Goal: Find specific page/section: Find specific page/section

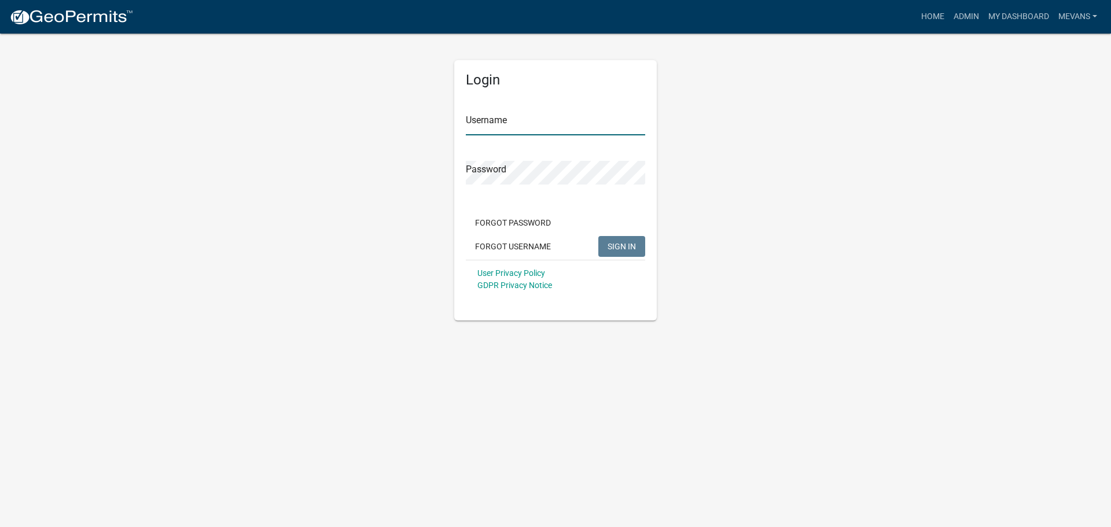
type input "Mevans"
click at [623, 245] on span "SIGN IN" at bounding box center [622, 245] width 28 height 9
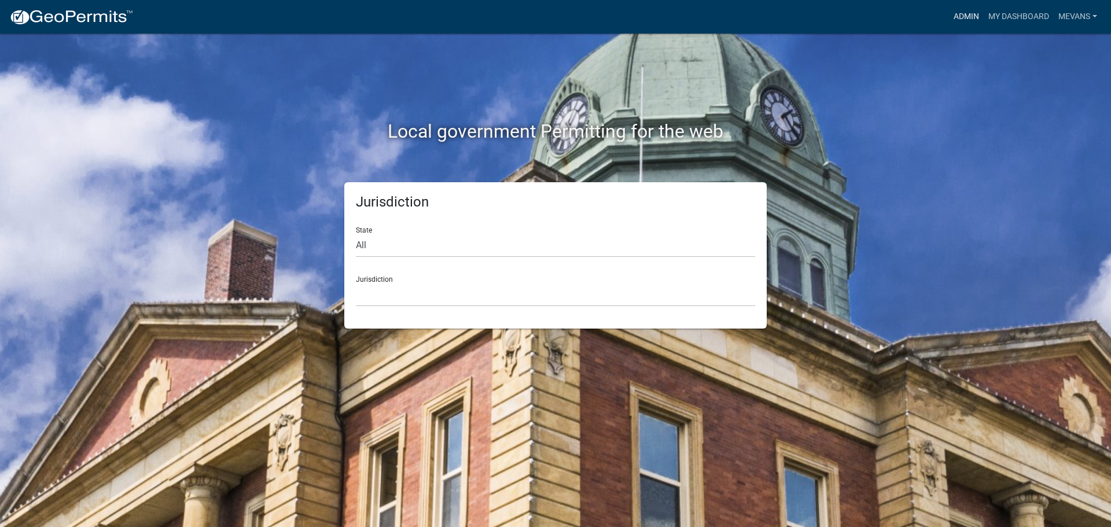
click at [966, 14] on link "Admin" at bounding box center [966, 17] width 35 height 22
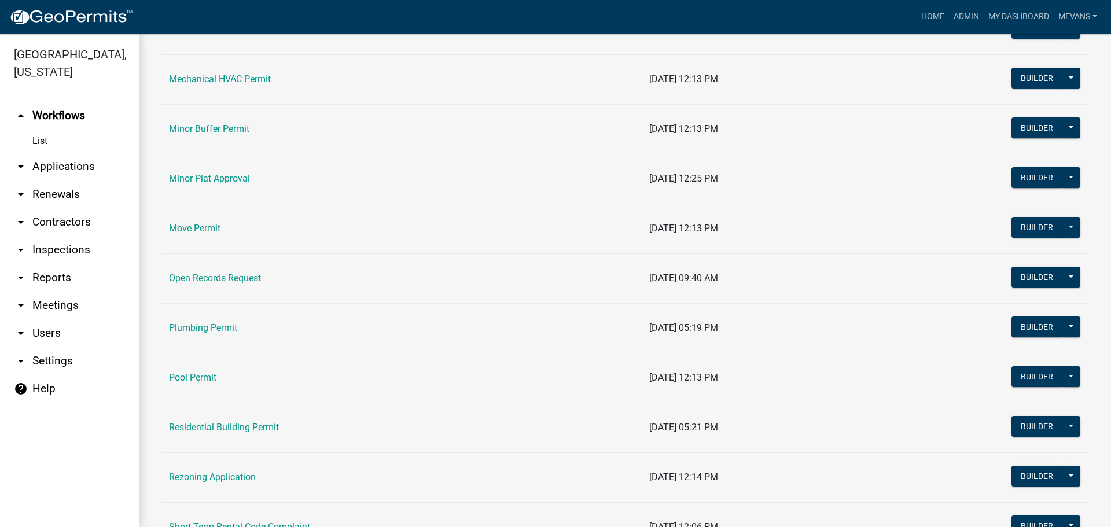
scroll to position [1505, 0]
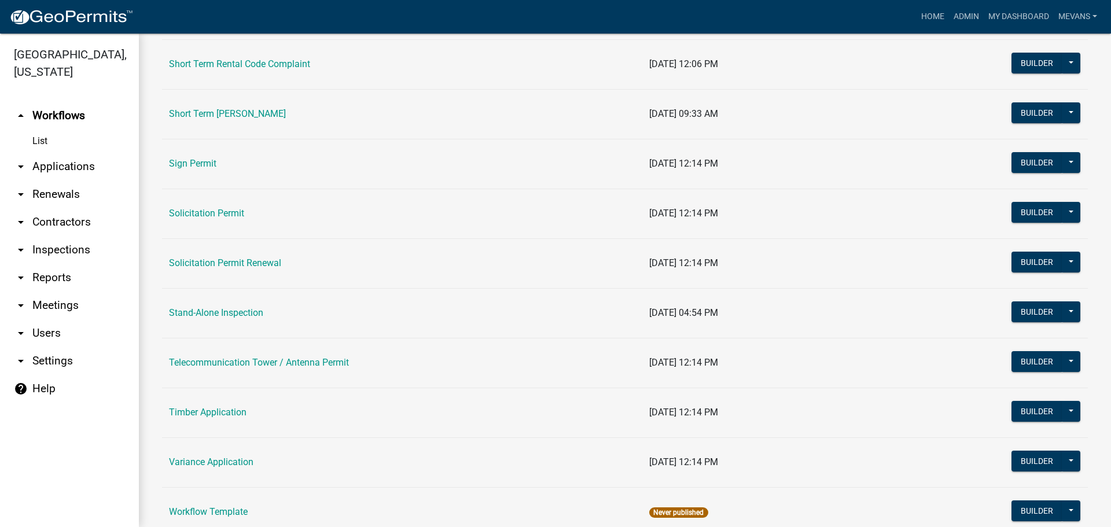
click at [222, 116] on link "Short Term [PERSON_NAME]" at bounding box center [227, 113] width 117 height 11
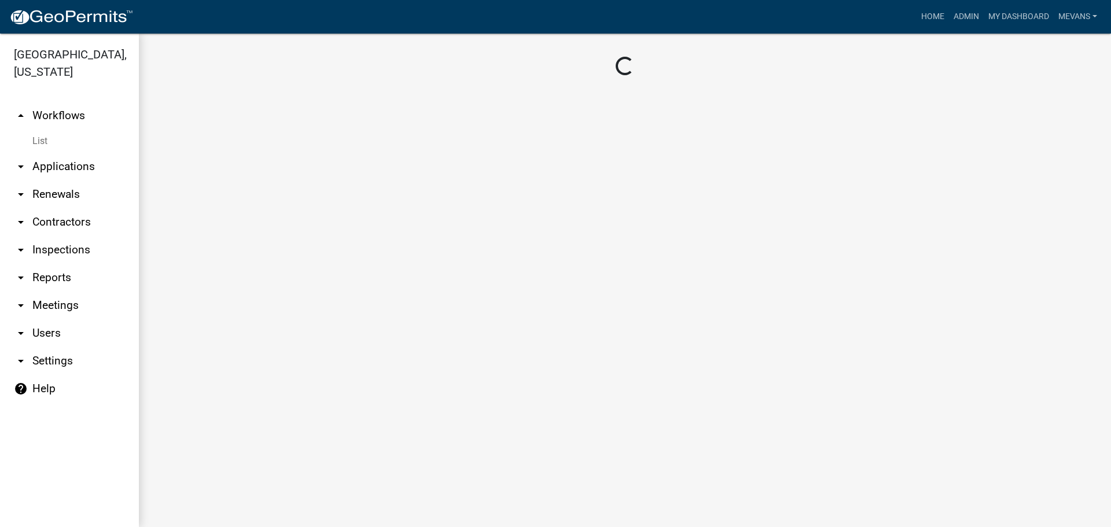
click at [222, 116] on main "Loading..." at bounding box center [625, 281] width 973 height 494
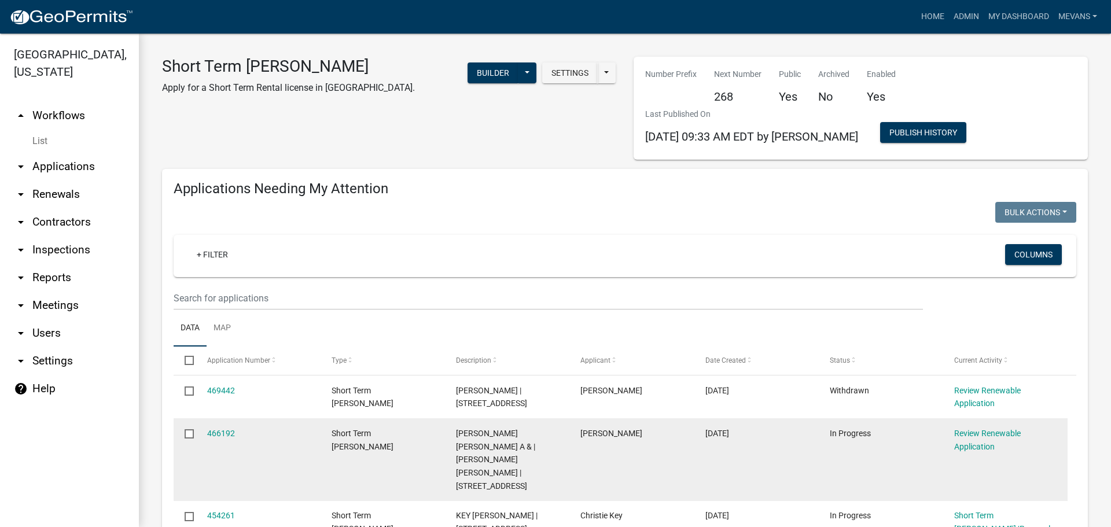
scroll to position [463, 0]
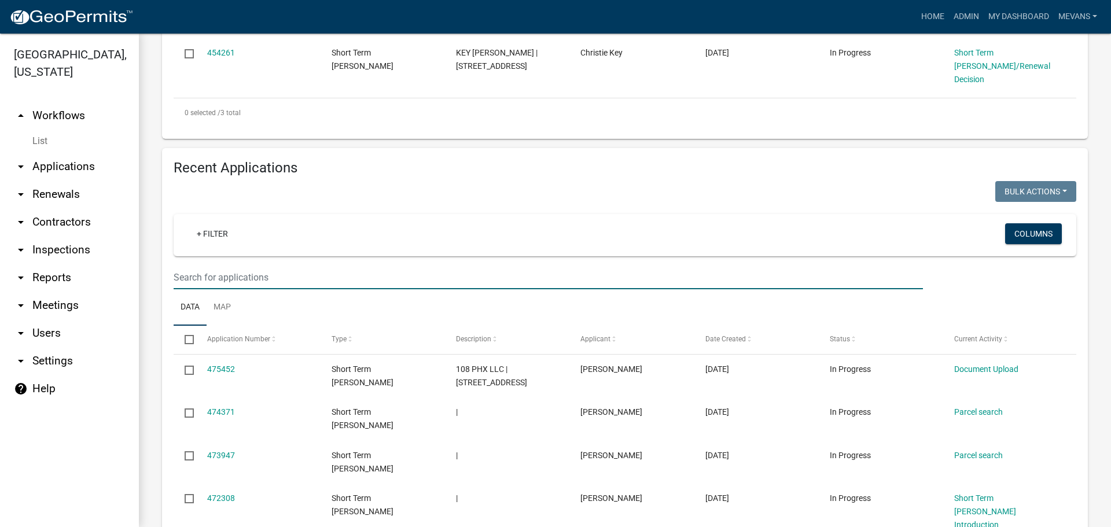
click at [288, 266] on input "text" at bounding box center [549, 278] width 750 height 24
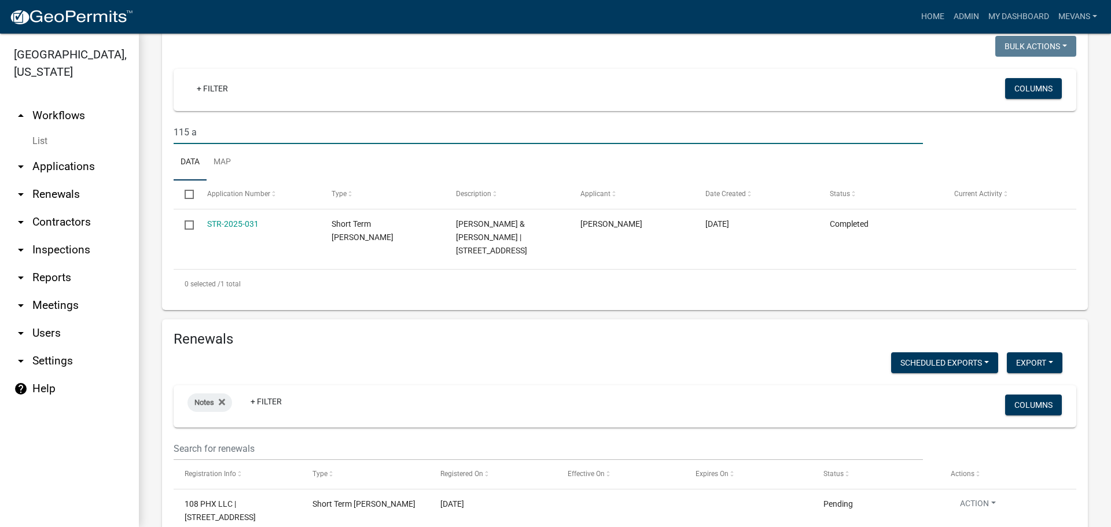
scroll to position [637, 0]
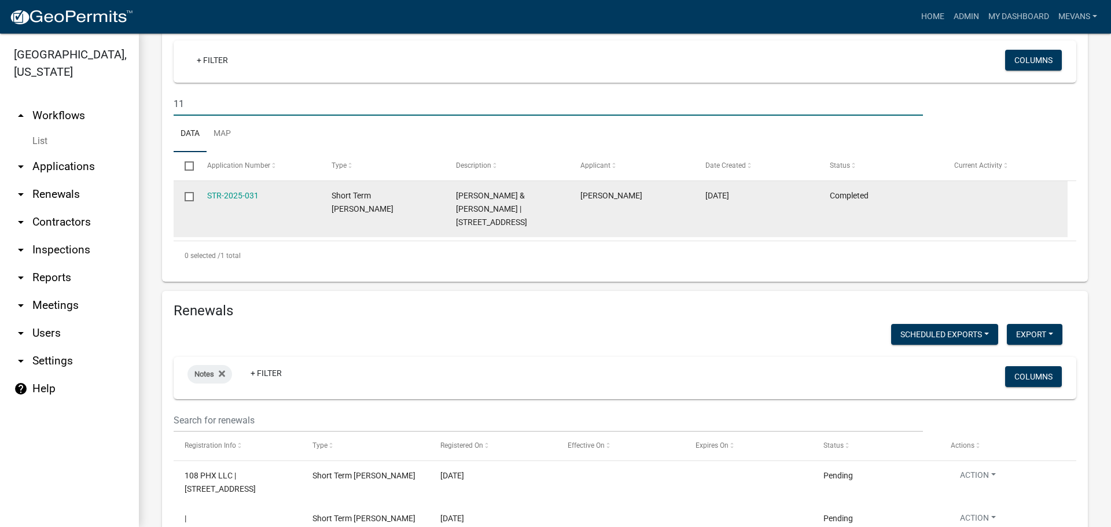
type input "1"
type input "sunfish"
click at [1012, 191] on link "Fire Marshal / Building Inspector Approval" at bounding box center [995, 202] width 80 height 23
